Goal: Transaction & Acquisition: Purchase product/service

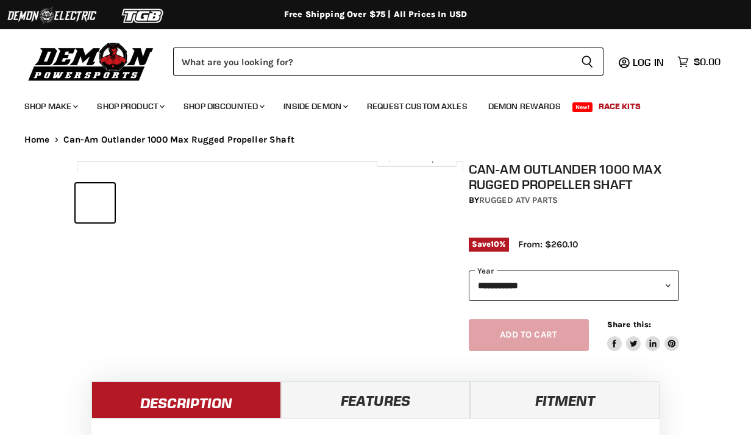
select select "******"
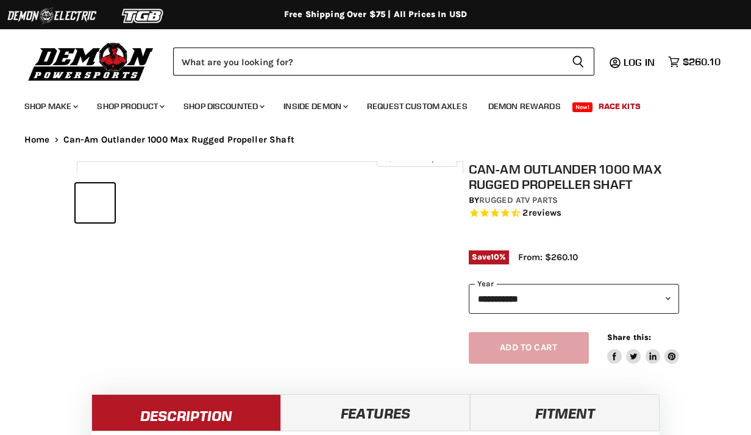
select select "******"
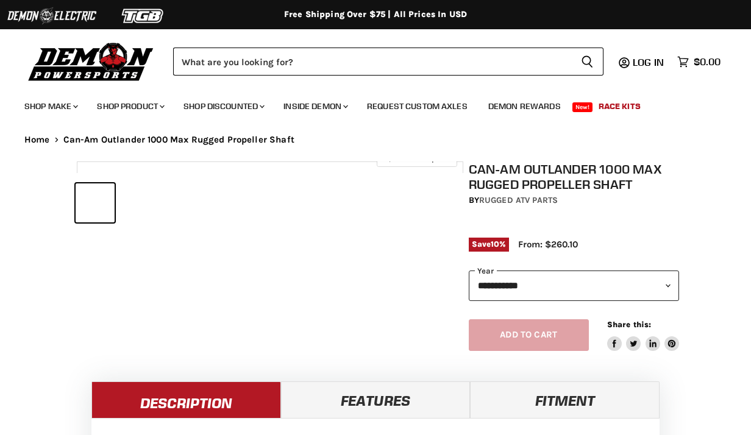
select select "******"
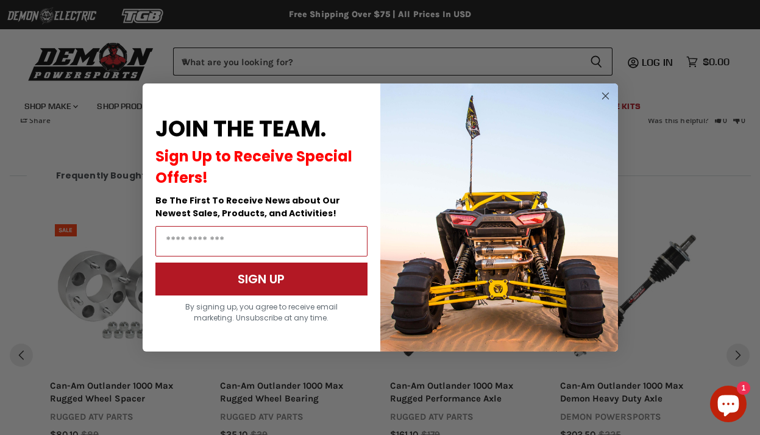
scroll to position [1280, 0]
